Goal: Task Accomplishment & Management: Use online tool/utility

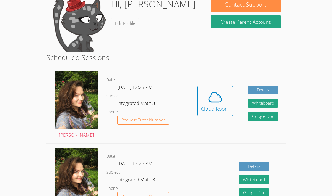
scroll to position [36, 0]
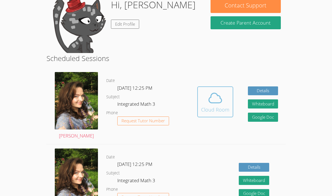
click at [201, 103] on span at bounding box center [215, 97] width 28 height 15
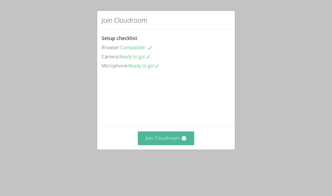
click at [162, 145] on button "Join Cloudroom" at bounding box center [166, 139] width 57 height 14
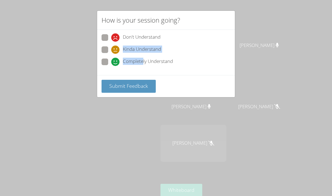
drag, startPoint x: 152, startPoint y: 45, endPoint x: 142, endPoint y: 60, distance: 18.0
click at [143, 60] on div "Don't Understand Kinda Understand Completely Understand" at bounding box center [166, 51] width 129 height 34
click at [150, 58] on span "Completely Understand" at bounding box center [148, 62] width 50 height 8
click at [116, 59] on input "Completely Understand" at bounding box center [113, 61] width 5 height 5
radio input "true"
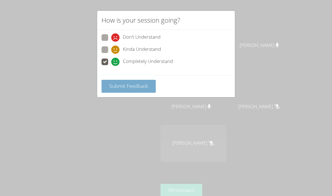
click at [130, 83] on span "Submit Feedback" at bounding box center [128, 86] width 39 height 7
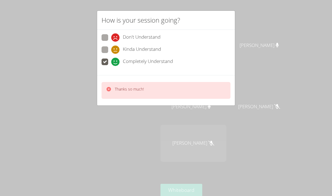
click at [107, 88] on icon at bounding box center [108, 89] width 4 height 4
click at [121, 108] on video at bounding box center [79, 105] width 83 height 87
